Goal: Information Seeking & Learning: Learn about a topic

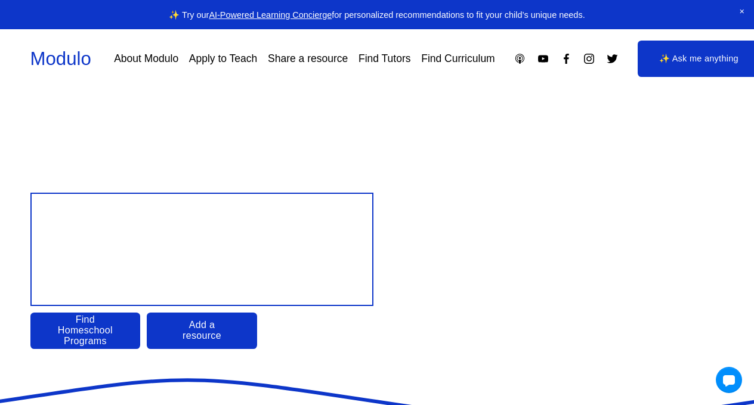
click at [257, 53] on link "Apply to Teach" at bounding box center [223, 58] width 68 height 21
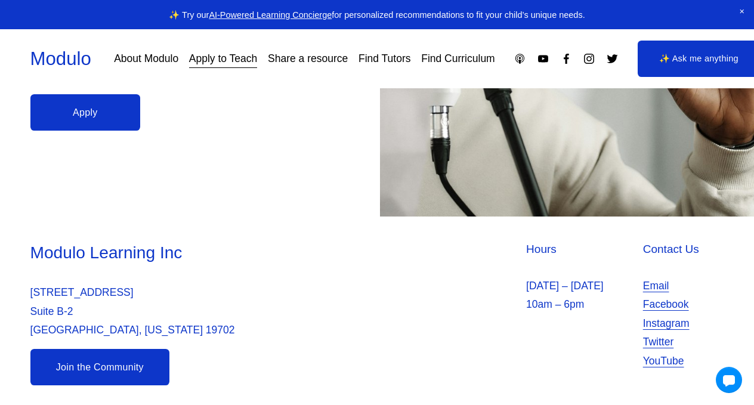
scroll to position [370, 0]
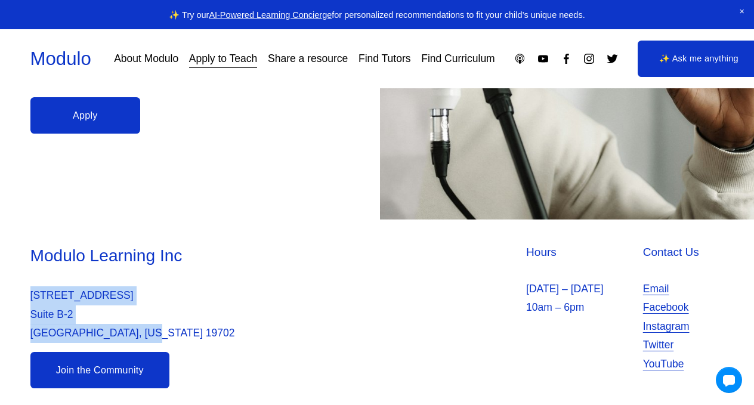
drag, startPoint x: 168, startPoint y: 324, endPoint x: 4, endPoint y: 283, distance: 169.7
click at [4, 283] on div "Modulo Learning Inc 2035 Sunset Lake Suite Suite B-2 Newark, Delaware 19702 Hou…" at bounding box center [377, 317] width 754 height 144
copy p "2035 Sunset Lake Suite Suite B-2 Newark, Delaware 19702"
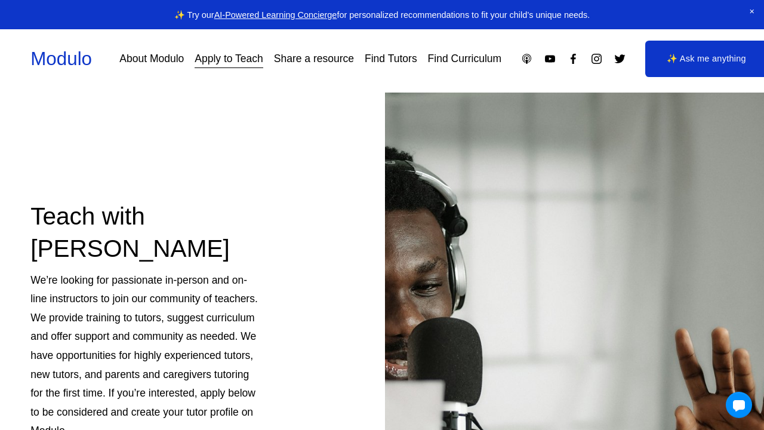
scroll to position [0, 0]
click at [70, 60] on link "Modulo" at bounding box center [60, 58] width 61 height 21
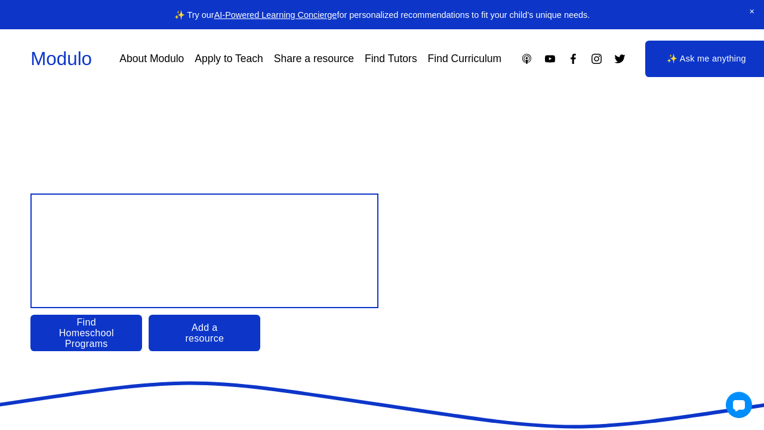
click at [158, 63] on link "About Modulo" at bounding box center [151, 58] width 64 height 21
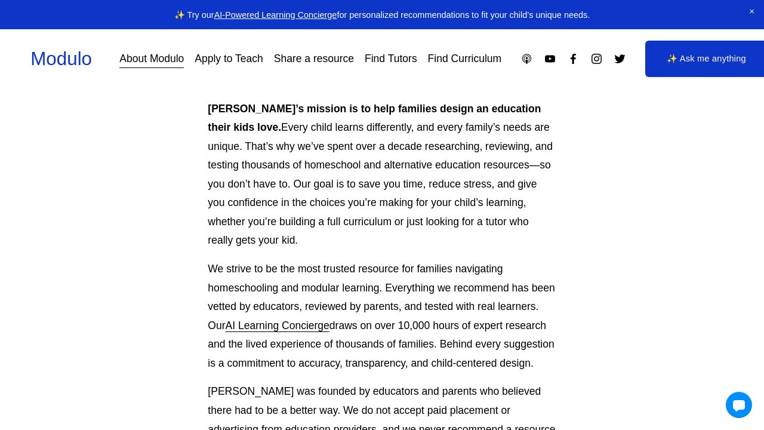
scroll to position [96, 0]
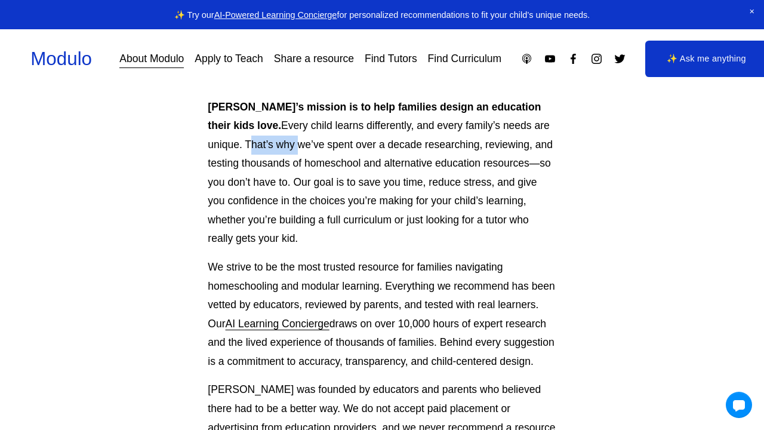
drag, startPoint x: 258, startPoint y: 144, endPoint x: 206, endPoint y: 142, distance: 52.5
copy p "That’s why"
